Goal: Transaction & Acquisition: Purchase product/service

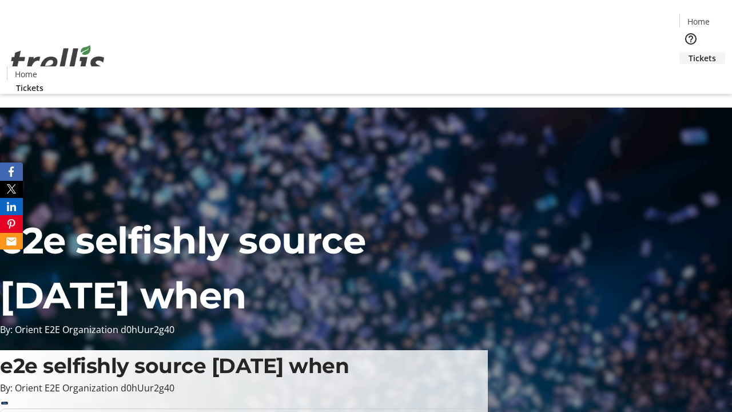
click at [688, 52] on span "Tickets" at bounding box center [701, 58] width 27 height 12
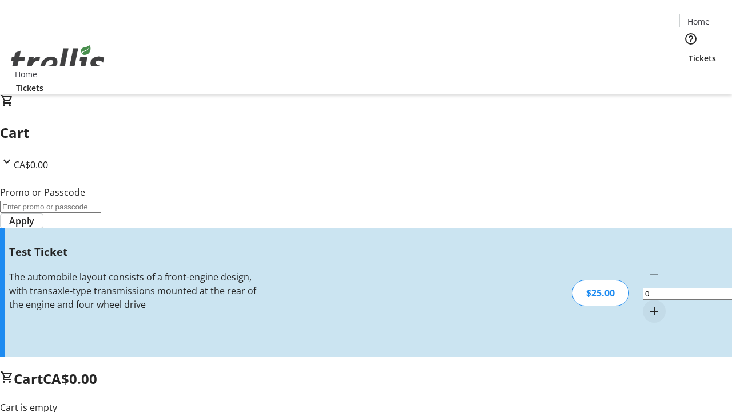
click at [647, 304] on mat-icon "Increment by one" at bounding box center [654, 311] width 14 height 14
type input "1"
